Goal: Information Seeking & Learning: Learn about a topic

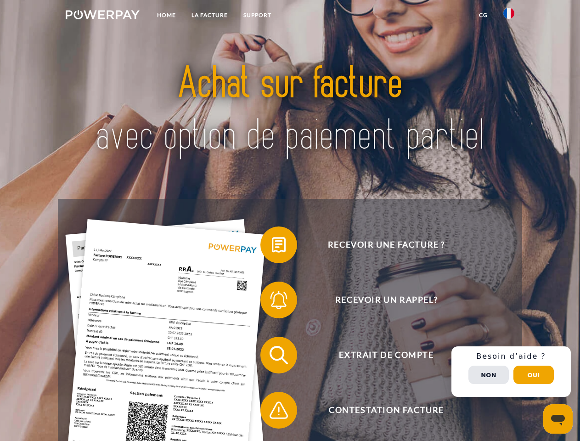
click at [102, 16] on img at bounding box center [103, 14] width 74 height 9
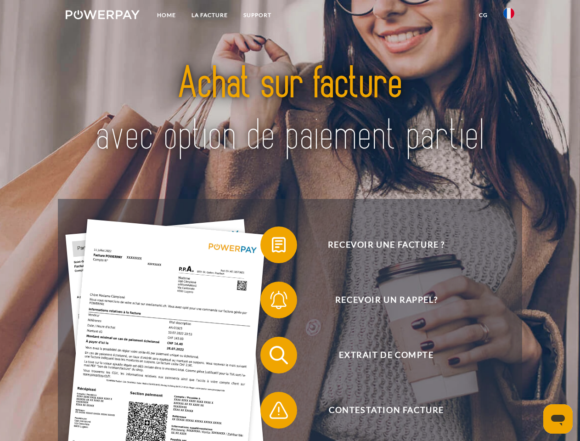
click at [509, 16] on img at bounding box center [509, 13] width 11 height 11
click at [483, 15] on link "CG" at bounding box center [483, 15] width 24 height 17
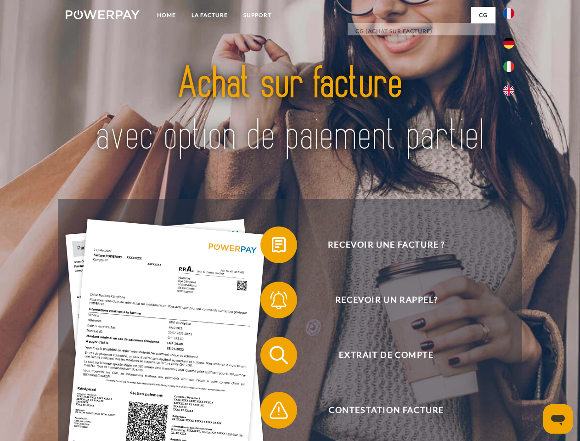
click at [272, 247] on span at bounding box center [265, 245] width 46 height 46
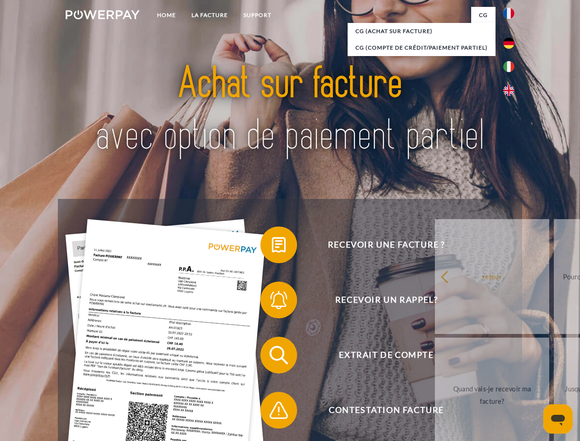
click at [435, 302] on link "retour" at bounding box center [492, 276] width 114 height 115
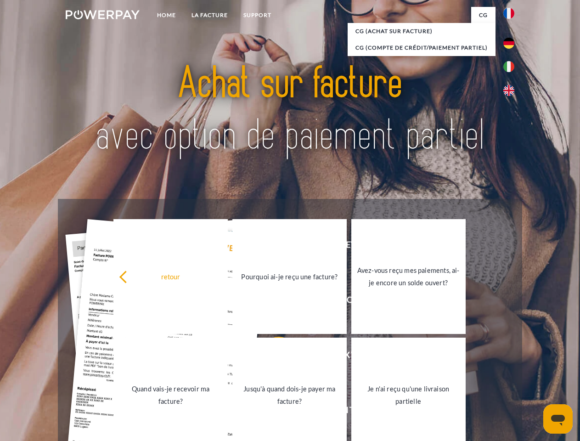
click at [228, 357] on link "Quand vais-je recevoir ma facture?" at bounding box center [170, 395] width 114 height 115
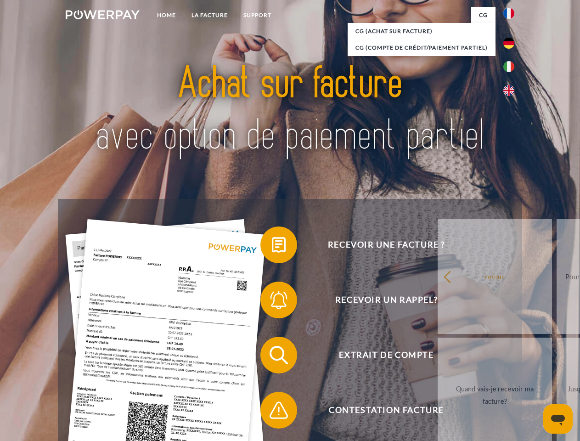
click at [272, 412] on span at bounding box center [265, 410] width 46 height 46
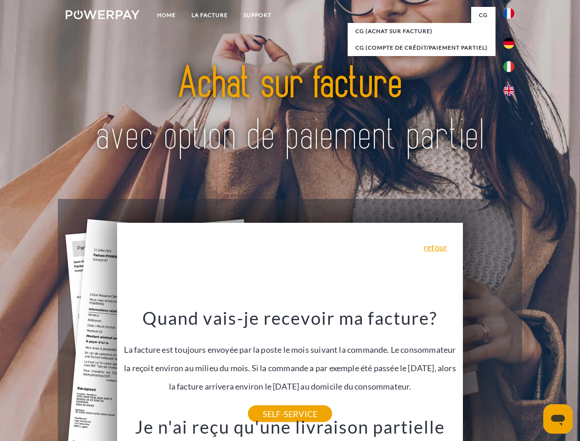
click at [489, 374] on span "Extrait de compte" at bounding box center [386, 355] width 225 height 37
click at [534, 375] on header "Home LA FACTURE Support" at bounding box center [290, 317] width 580 height 635
